Goal: Complete application form

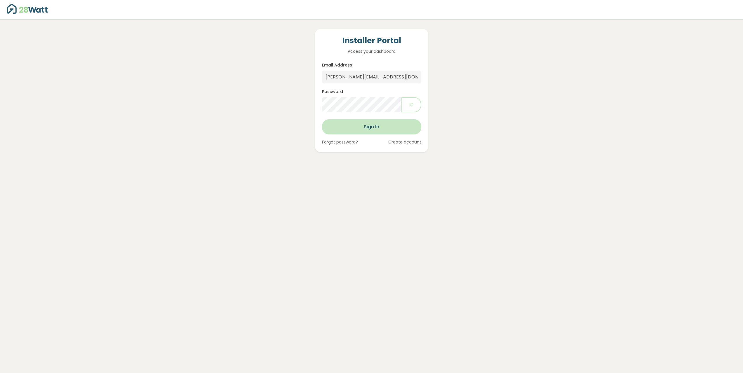
click at [379, 127] on button "Sign In" at bounding box center [371, 126] width 99 height 15
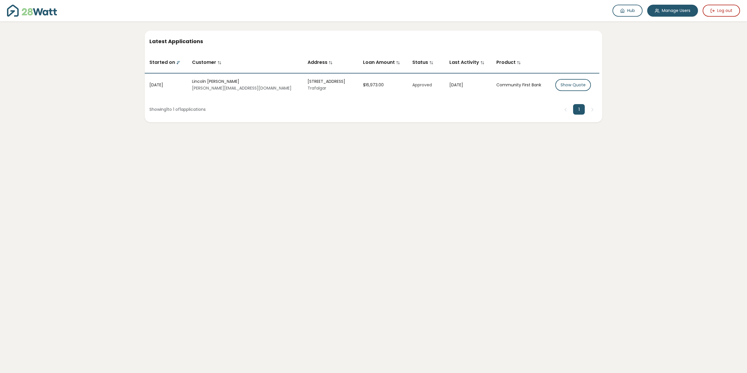
drag, startPoint x: 335, startPoint y: 174, endPoint x: 318, endPoint y: 173, distance: 17.3
click at [316, 172] on div "Hub Manage Users Log out Hub Latest Applications Started on Customer Address Lo…" at bounding box center [373, 186] width 747 height 373
click at [622, 13] on icon at bounding box center [623, 11] width 4 height 4
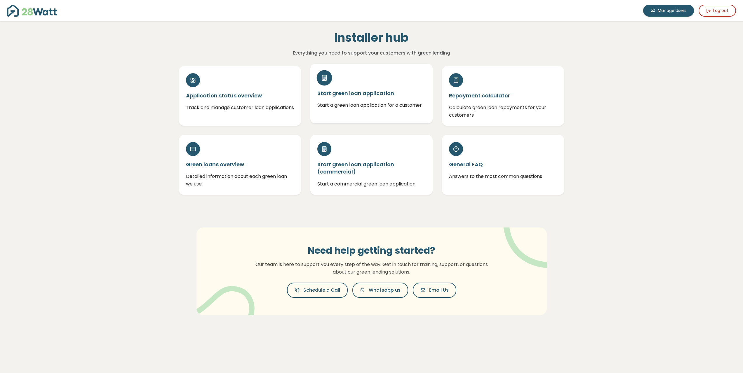
click at [371, 91] on h5 "Start green loan application" at bounding box center [371, 93] width 108 height 7
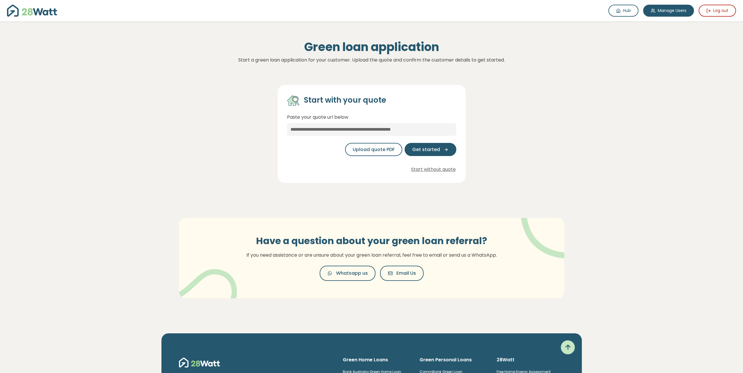
click at [116, 141] on section "Hub Manage Users Log out Hub Green loan application Start a green loan applicat…" at bounding box center [371, 161] width 743 height 322
